Goal: Task Accomplishment & Management: Manage account settings

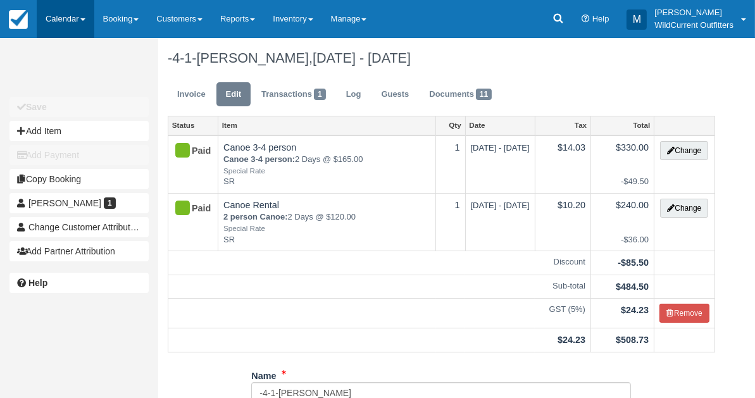
click at [50, 24] on link "Calendar" at bounding box center [66, 19] width 58 height 38
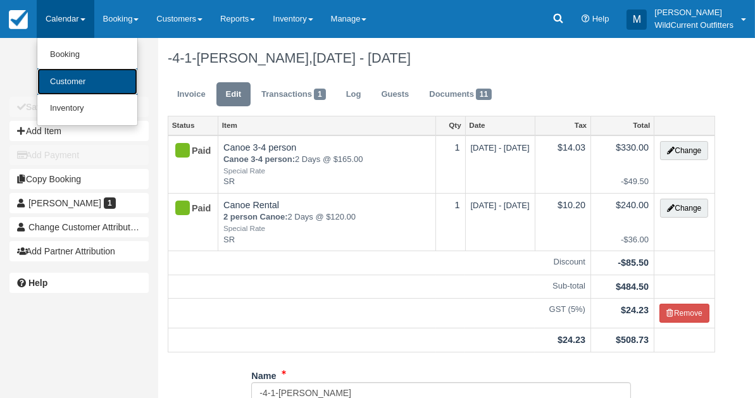
click at [60, 80] on link "Customer" at bounding box center [87, 81] width 100 height 27
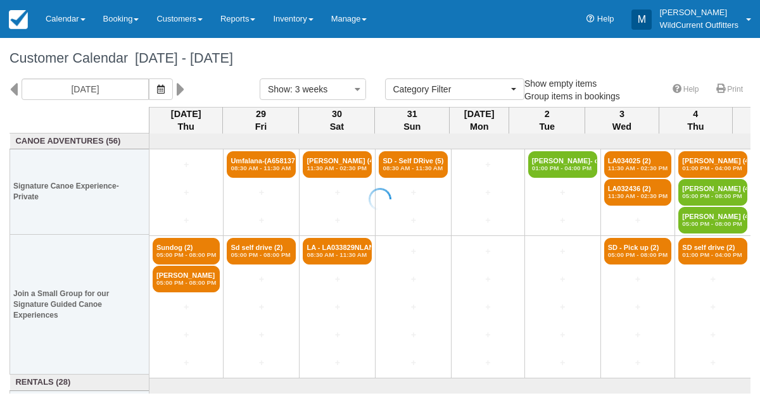
select select
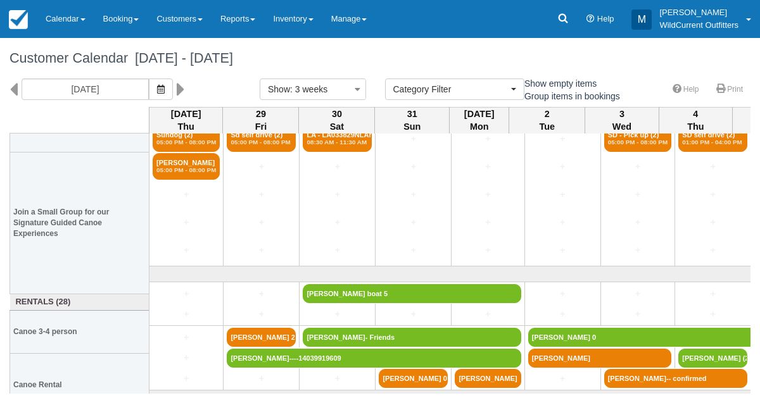
scroll to position [149, 0]
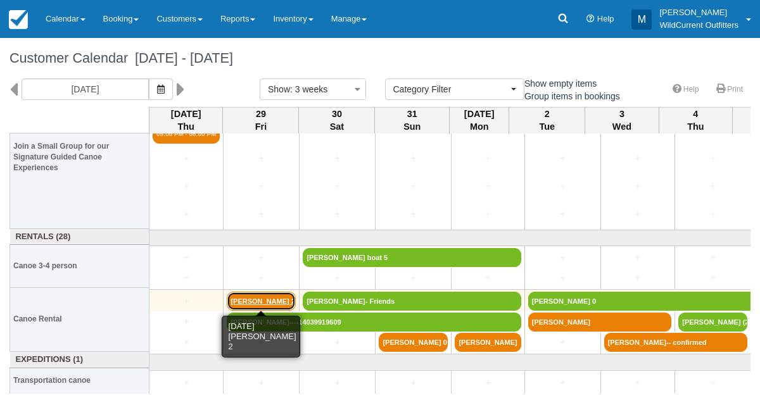
click at [259, 293] on link "Viktoria Horvath 2" at bounding box center [261, 301] width 69 height 19
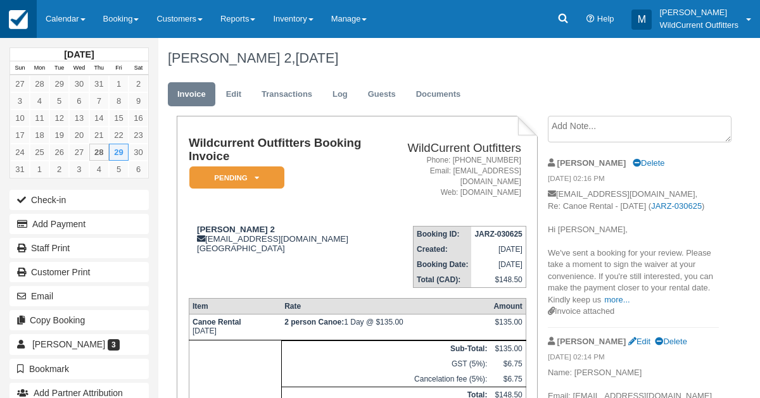
click at [20, 15] on img at bounding box center [18, 19] width 19 height 19
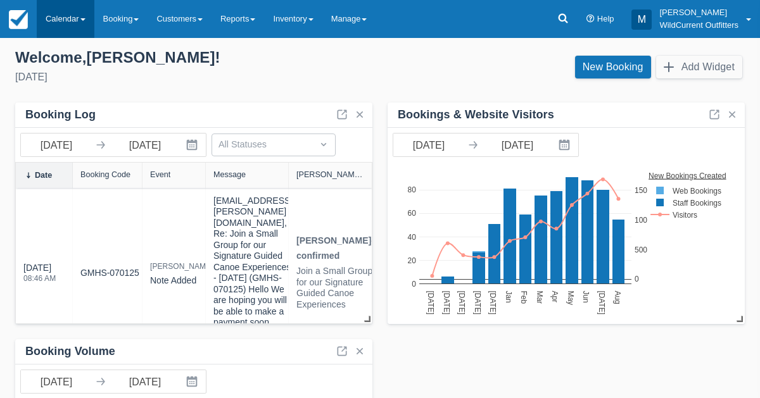
click at [69, 13] on link "Calendar" at bounding box center [66, 19] width 58 height 38
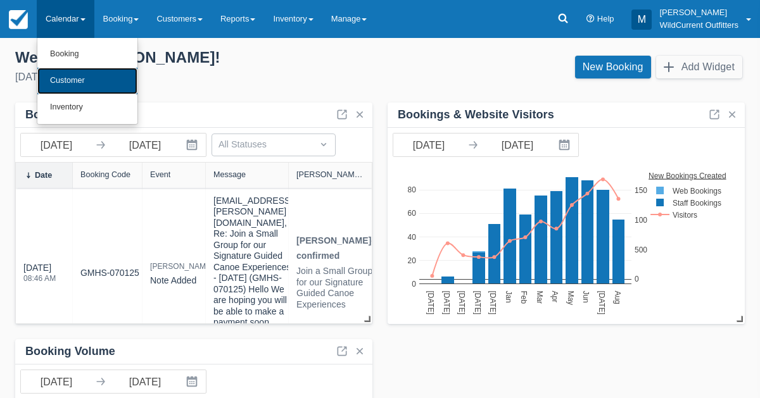
click at [58, 72] on link "Customer" at bounding box center [87, 81] width 100 height 27
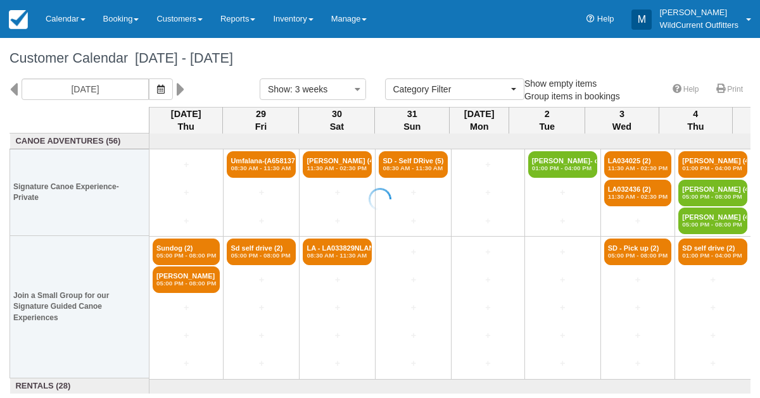
select select
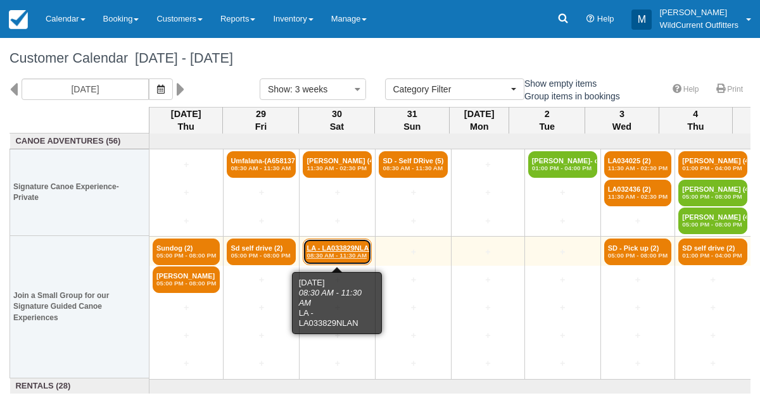
click at [322, 244] on link "LA - LA033829NLAN (2) 08:30 AM - 11:30 AM" at bounding box center [337, 252] width 69 height 27
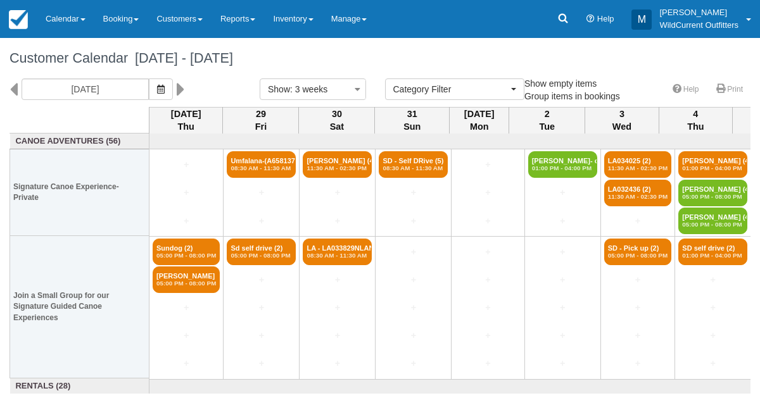
select select
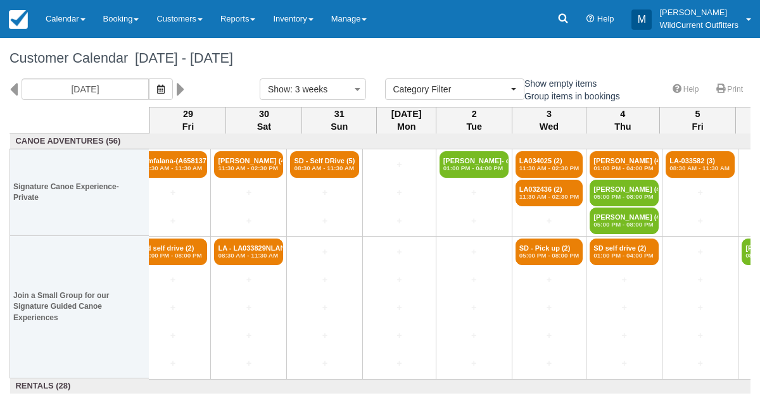
scroll to position [0, 92]
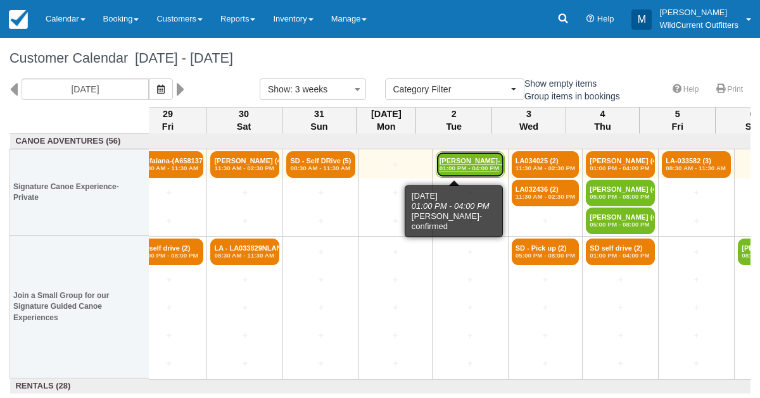
click at [442, 159] on link "[PERSON_NAME]- confirm (3) 01:00 PM - 04:00 PM" at bounding box center [470, 164] width 69 height 27
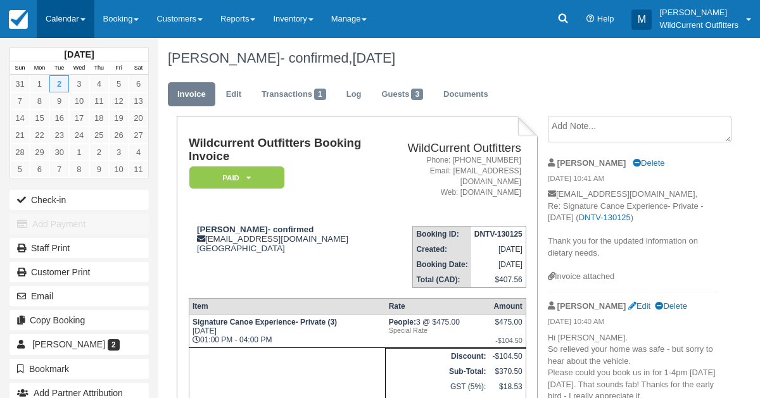
click at [69, 25] on link "Calendar" at bounding box center [66, 19] width 58 height 38
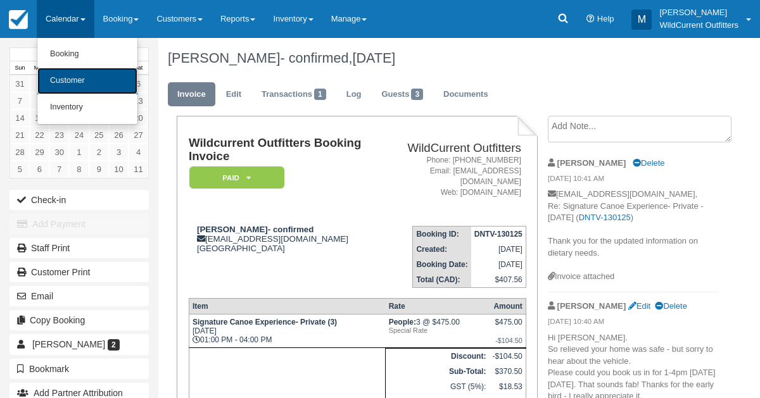
click at [63, 83] on link "Customer" at bounding box center [87, 81] width 100 height 27
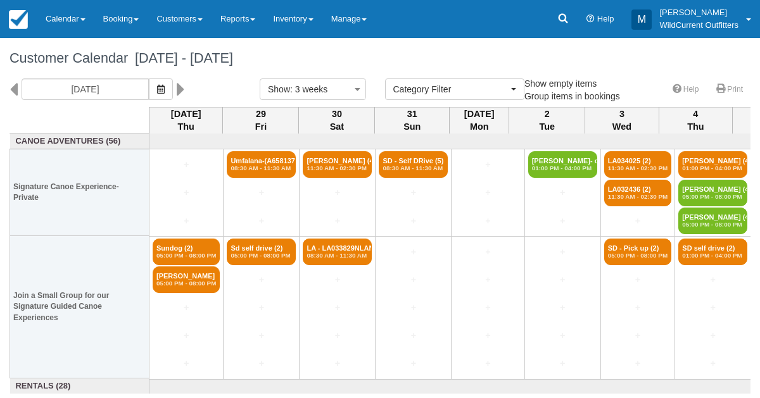
select select
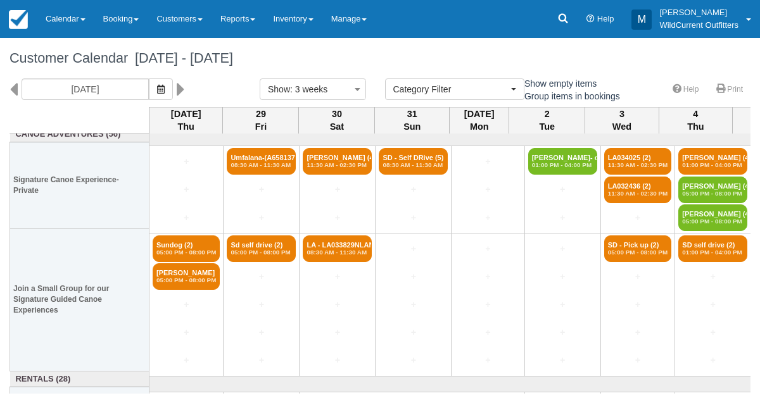
scroll to position [3, 0]
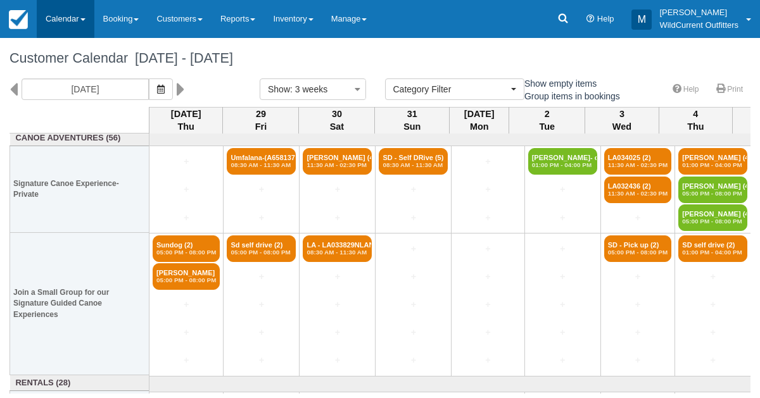
click at [66, 20] on link "Calendar" at bounding box center [66, 19] width 58 height 38
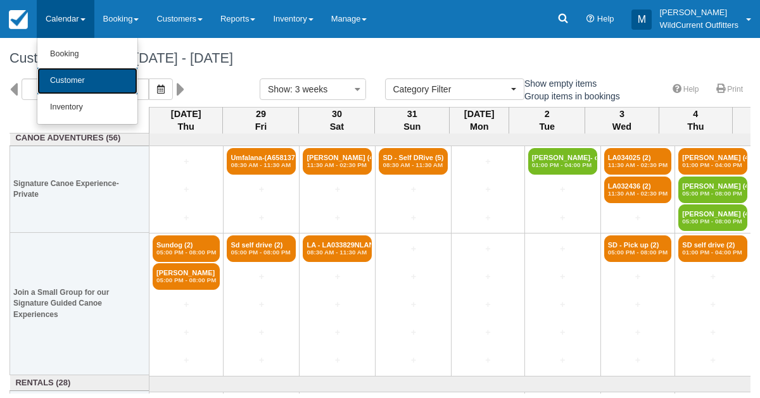
click at [64, 78] on link "Customer" at bounding box center [87, 81] width 100 height 27
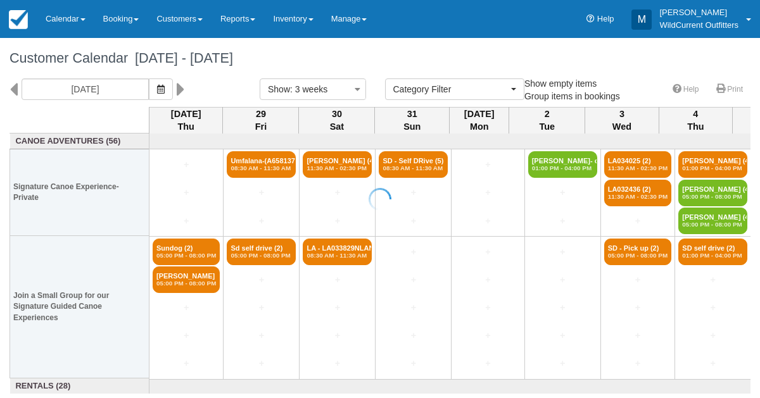
select select
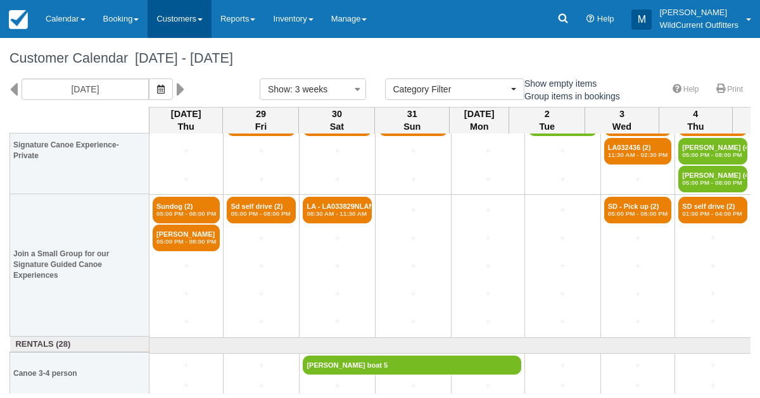
scroll to position [45, 0]
